Goal: Information Seeking & Learning: Learn about a topic

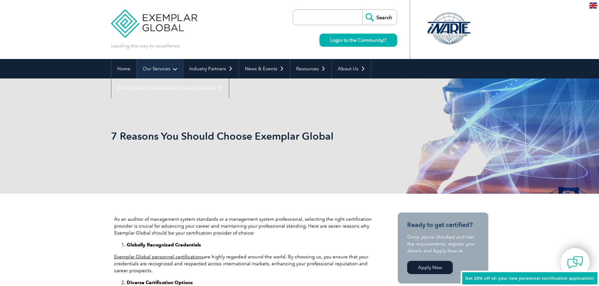
click at [167, 69] on link "Our Services" at bounding box center [160, 68] width 46 height 19
click at [174, 68] on link "Our Services" at bounding box center [160, 68] width 46 height 19
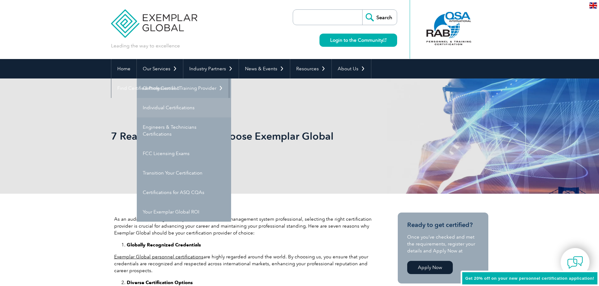
click at [180, 108] on link "Individual Certifications" at bounding box center [184, 107] width 94 height 19
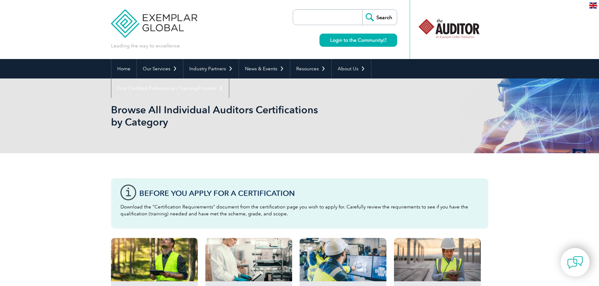
click at [315, 20] on input "search" at bounding box center [329, 17] width 66 height 15
type input "customs"
click at [362, 10] on input "Search" at bounding box center [379, 17] width 35 height 15
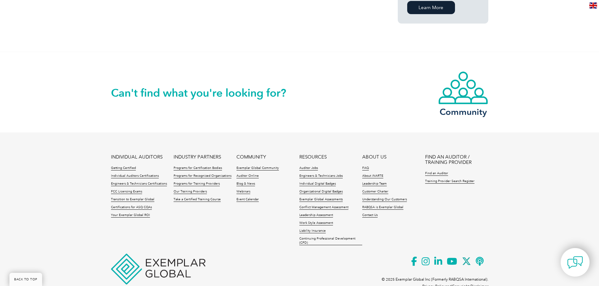
scroll to position [521, 0]
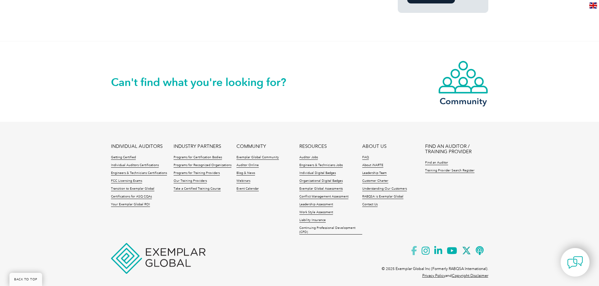
click at [416, 244] on icon at bounding box center [416, 250] width 10 height 15
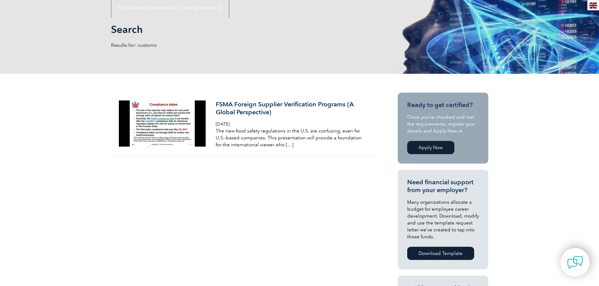
scroll to position [0, 0]
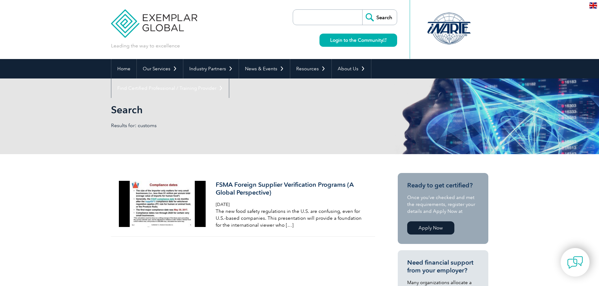
click at [456, 28] on div at bounding box center [449, 28] width 63 height 35
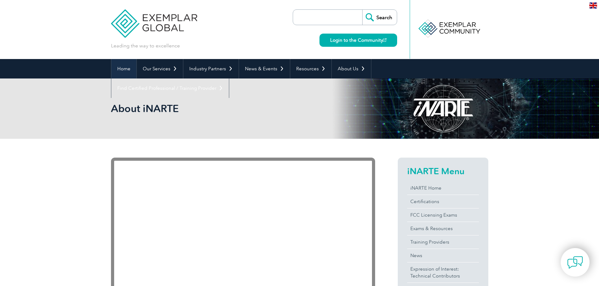
click at [122, 71] on link "Home" at bounding box center [123, 68] width 25 height 19
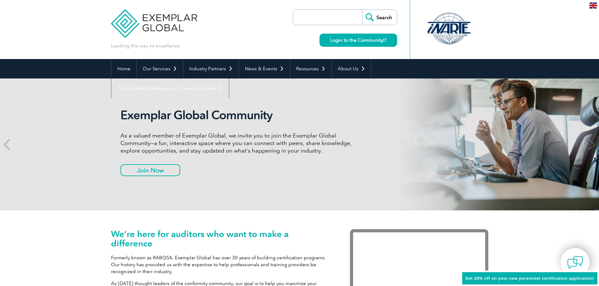
scroll to position [55, 0]
